Goal: Register for event/course

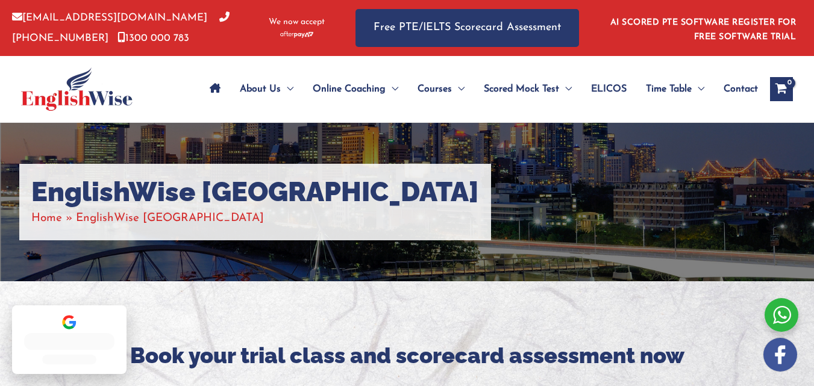
click at [442, 103] on span "Courses" at bounding box center [435, 89] width 34 height 42
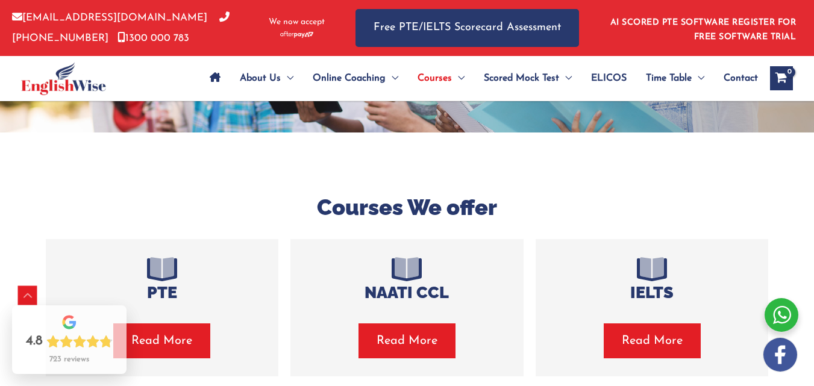
scroll to position [307, 0]
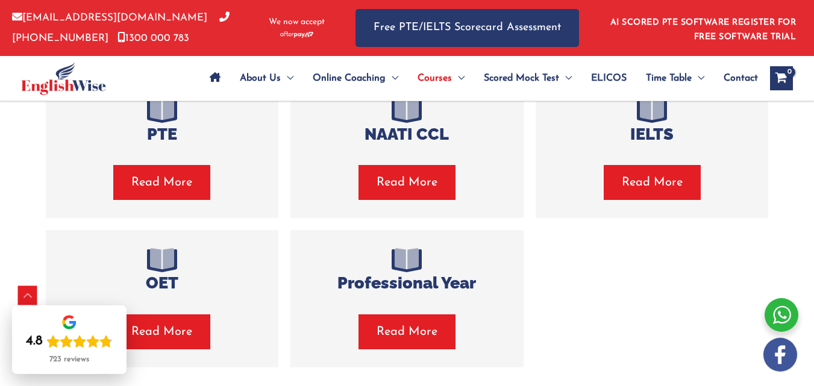
click at [162, 185] on span "Read More" at bounding box center [161, 182] width 61 height 17
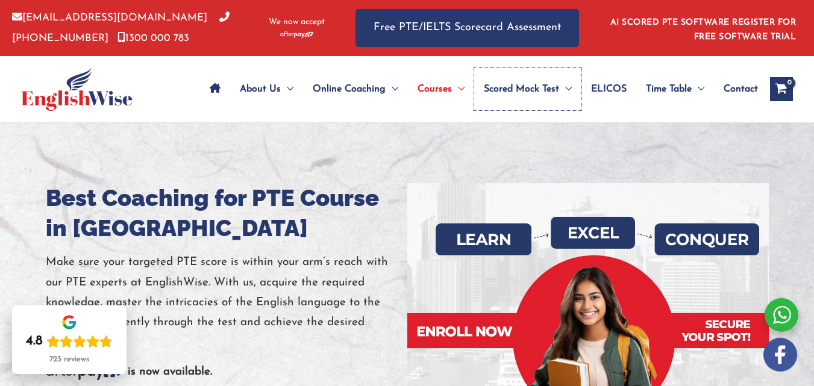
click at [537, 92] on span "Scored Mock Test" at bounding box center [521, 89] width 75 height 42
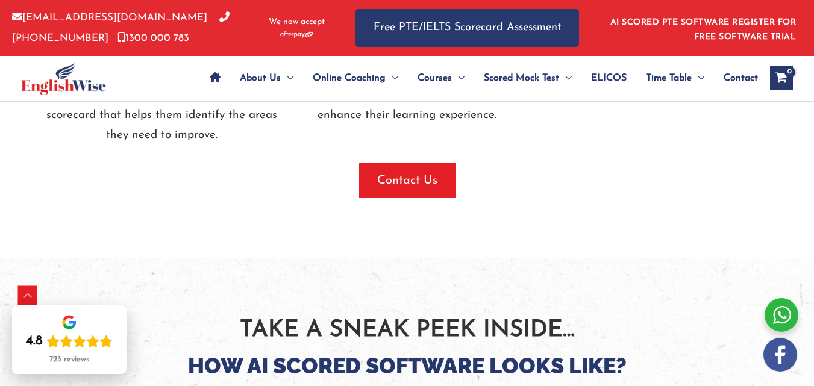
scroll to position [1636, 0]
